Goal: Go to known website: Go to known website

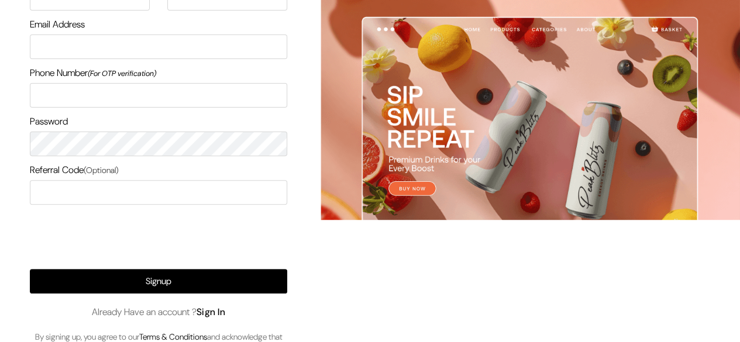
click at [226, 306] on link "Sign In" at bounding box center [211, 312] width 29 height 12
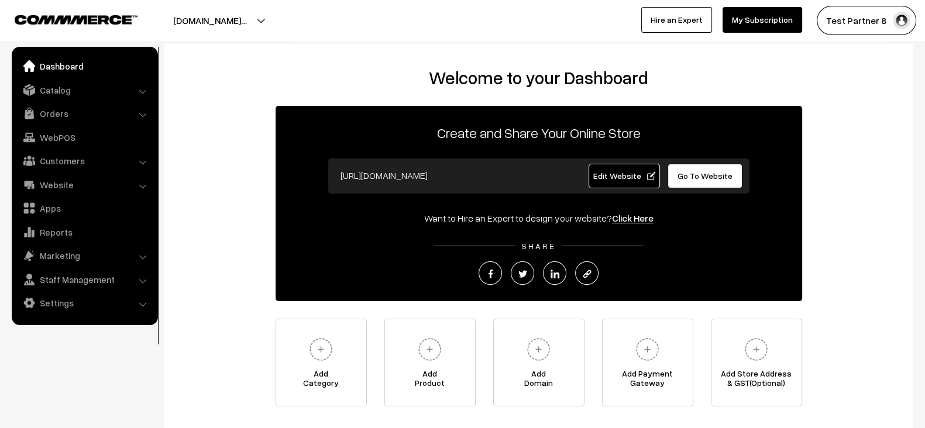
click at [605, 181] on link "Edit Website" at bounding box center [624, 176] width 71 height 25
